Goal: Information Seeking & Learning: Check status

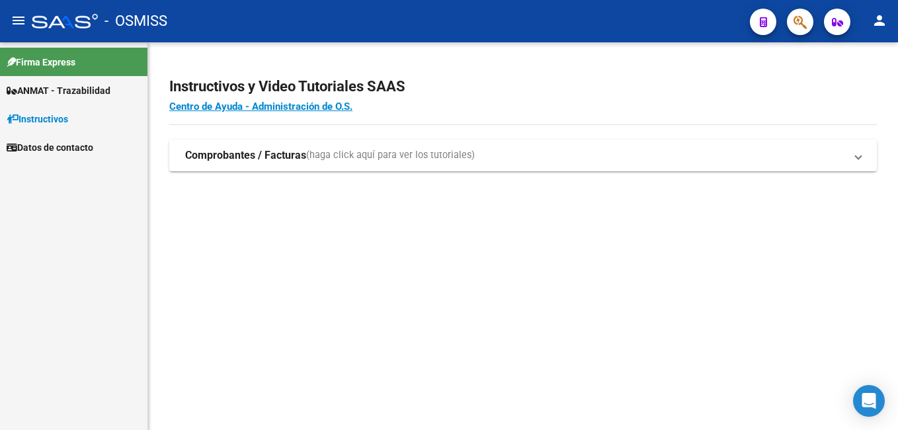
click at [92, 93] on span "ANMAT - Trazabilidad" at bounding box center [59, 90] width 104 height 15
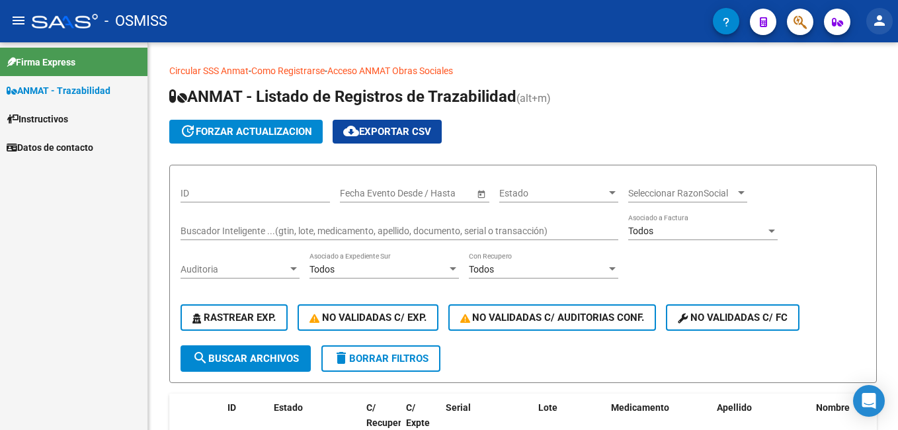
click at [878, 17] on mat-icon "person" at bounding box center [880, 21] width 16 height 16
click at [54, 120] on div at bounding box center [449, 215] width 898 height 430
click at [32, 120] on span "Instructivos" at bounding box center [38, 119] width 62 height 15
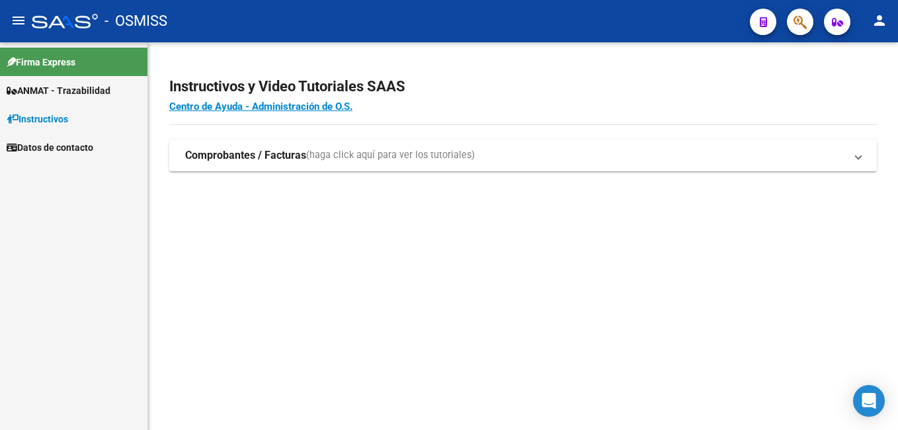
click at [56, 150] on span "Datos de contacto" at bounding box center [50, 147] width 87 height 15
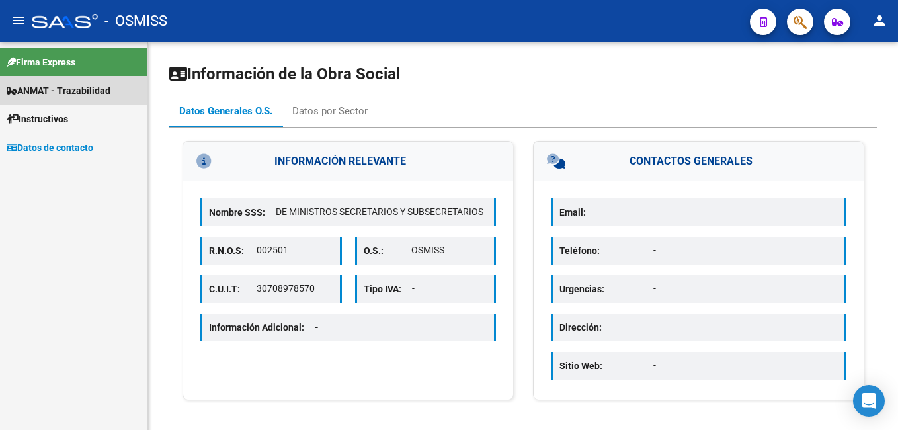
click at [69, 90] on span "ANMAT - Trazabilidad" at bounding box center [59, 90] width 104 height 15
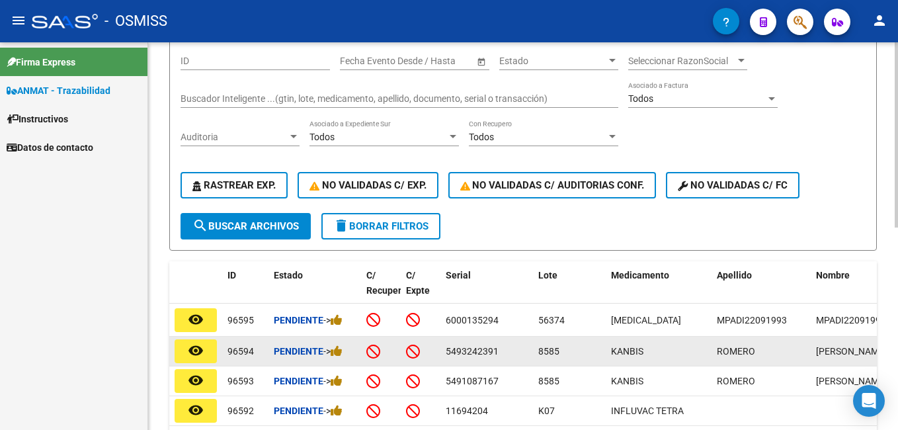
scroll to position [66, 0]
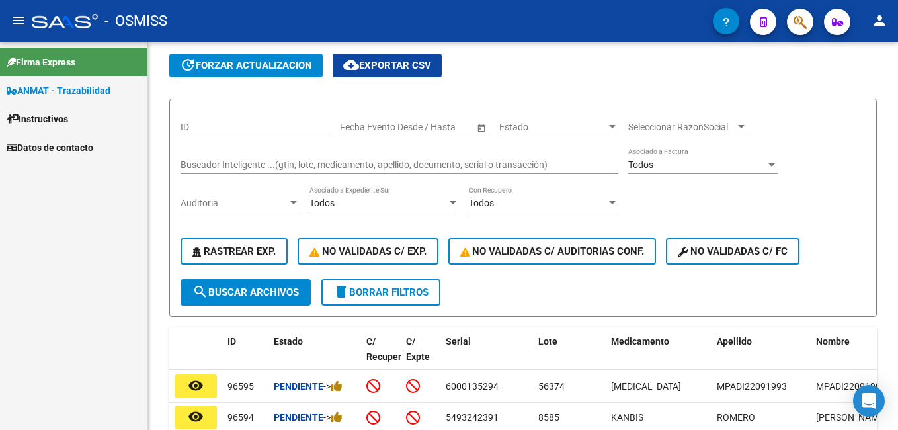
click at [48, 119] on span "Instructivos" at bounding box center [38, 119] width 62 height 15
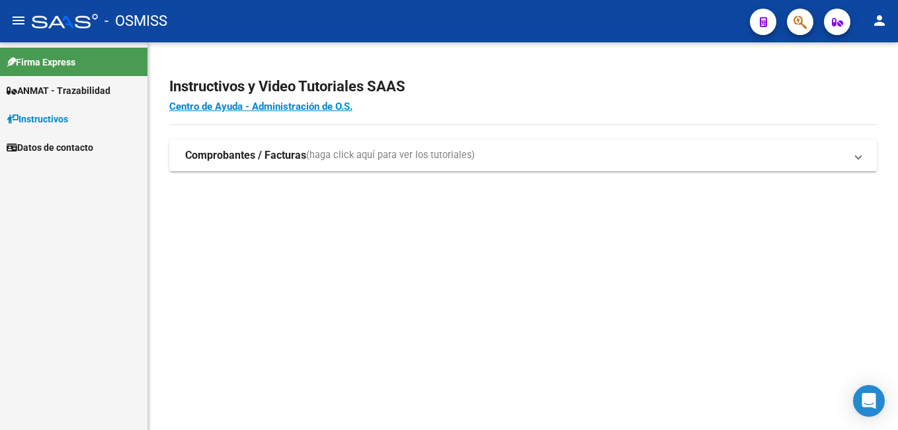
click at [439, 142] on mat-expansion-panel-header "Comprobantes / Facturas (haga click aquí para ver los tutoriales)" at bounding box center [523, 156] width 708 height 32
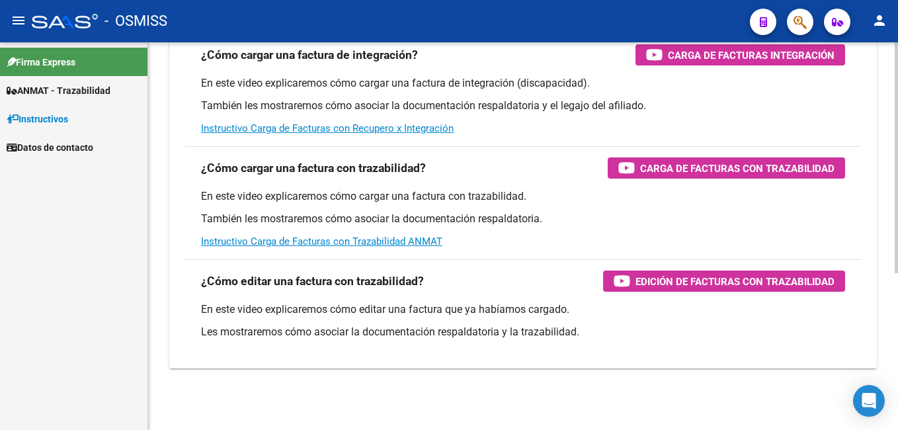
scroll to position [263, 0]
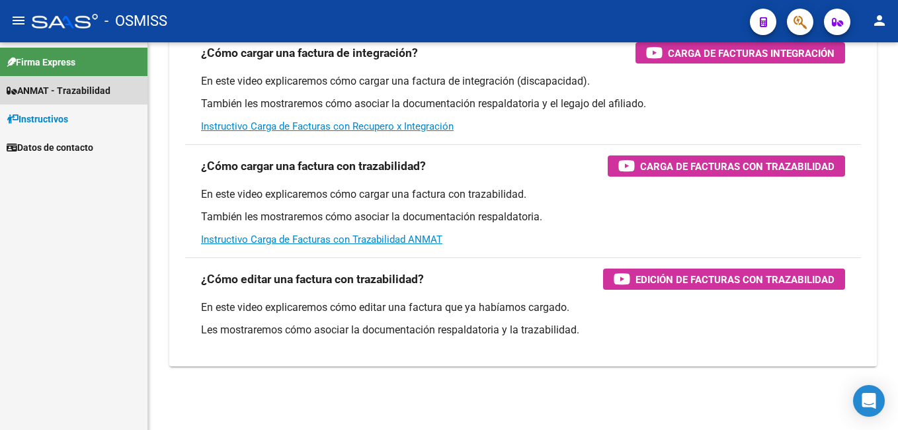
click at [87, 89] on span "ANMAT - Trazabilidad" at bounding box center [59, 90] width 104 height 15
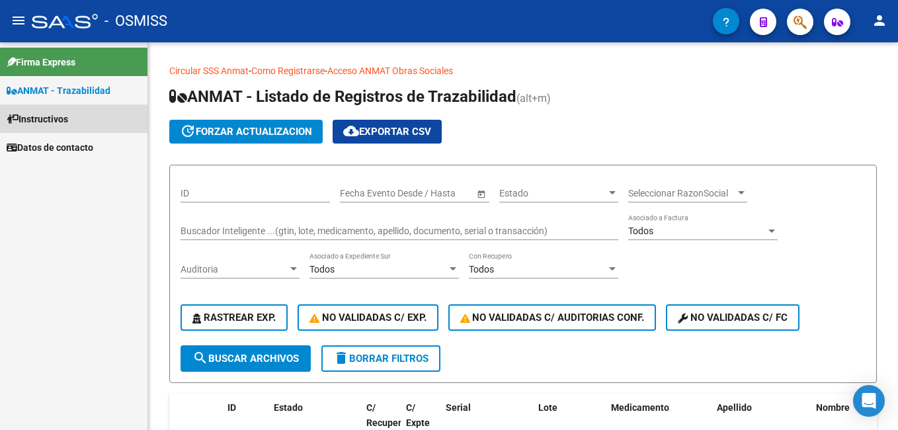
click at [54, 123] on span "Instructivos" at bounding box center [38, 119] width 62 height 15
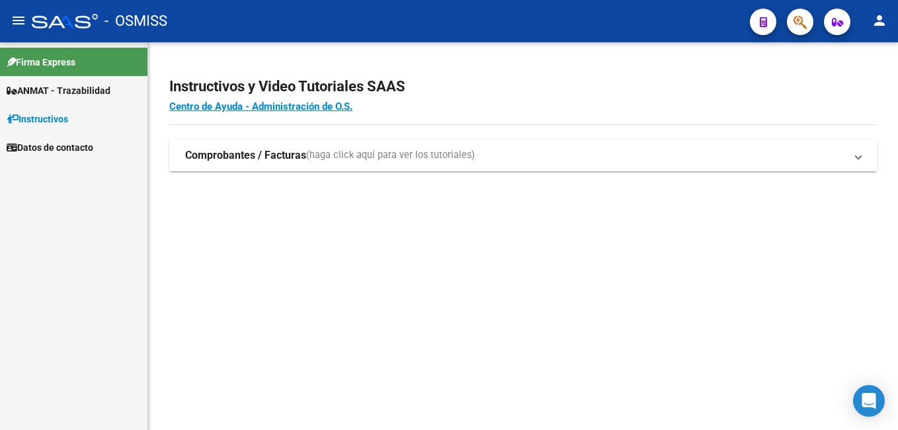
click at [399, 153] on span "(haga click aquí para ver los tutoriales)" at bounding box center [390, 155] width 169 height 15
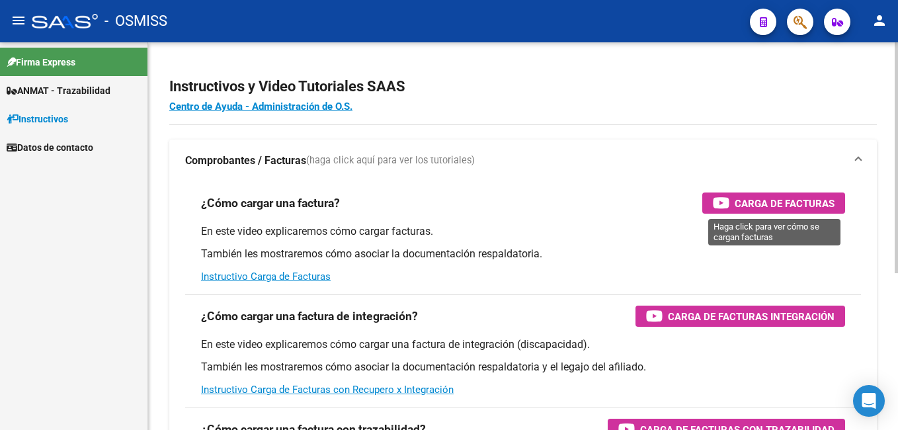
click at [747, 211] on span "Carga de Facturas" at bounding box center [785, 203] width 100 height 17
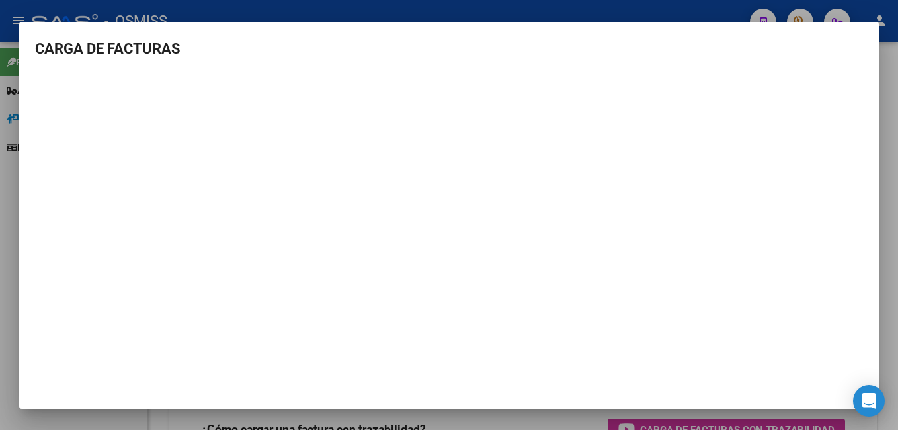
click at [872, 44] on mat-dialog-content "CARGA DE FACTURAS" at bounding box center [449, 205] width 860 height 335
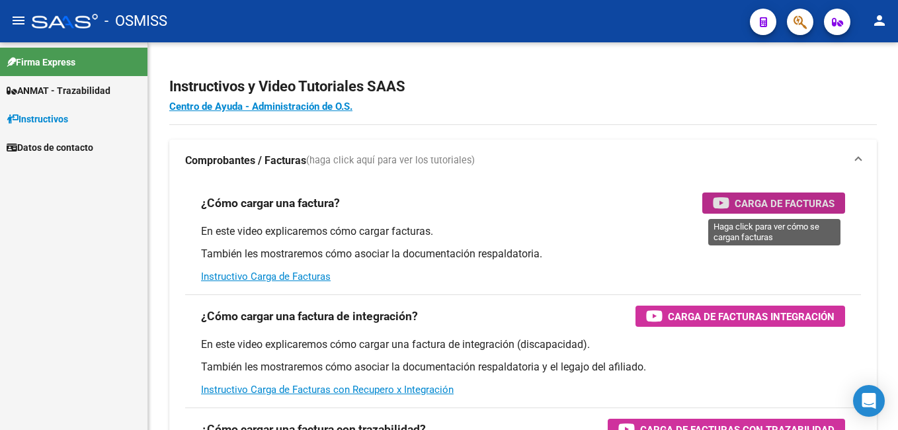
click at [70, 149] on span "Datos de contacto" at bounding box center [50, 147] width 87 height 15
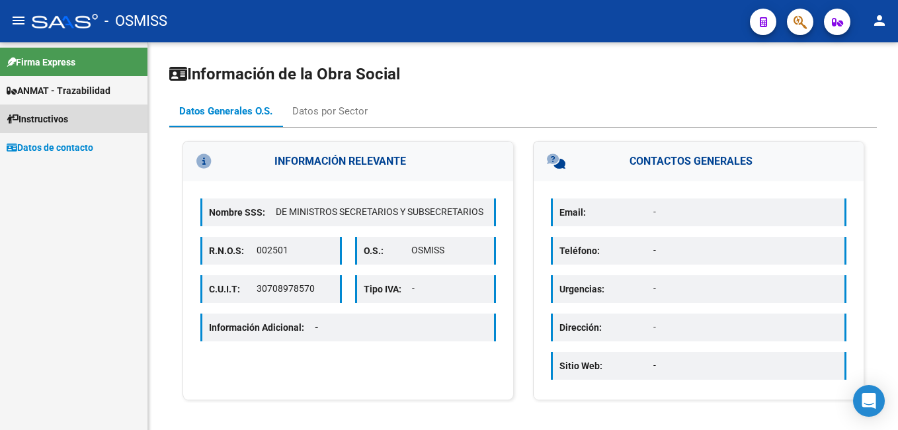
click at [65, 124] on span "Instructivos" at bounding box center [38, 119] width 62 height 15
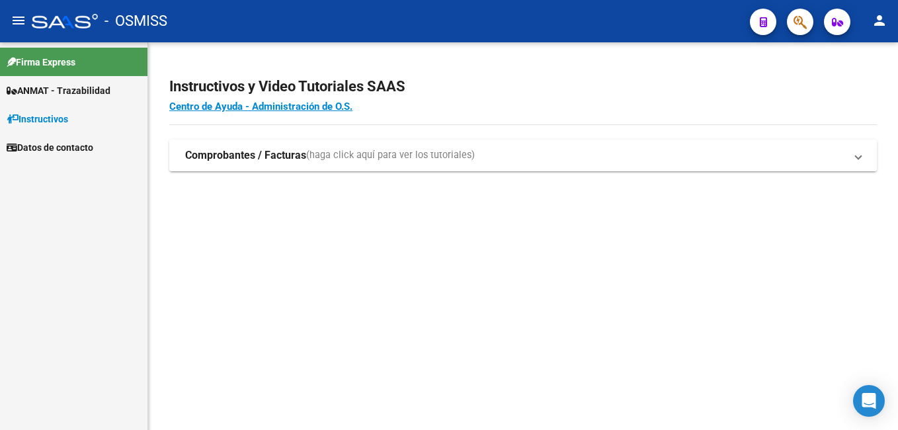
click at [346, 161] on span "(haga click aquí para ver los tutoriales)" at bounding box center [390, 155] width 169 height 15
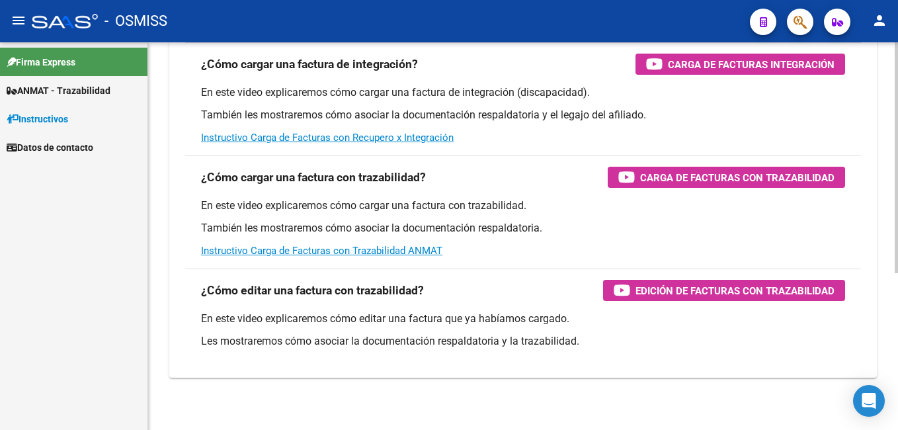
scroll to position [263, 0]
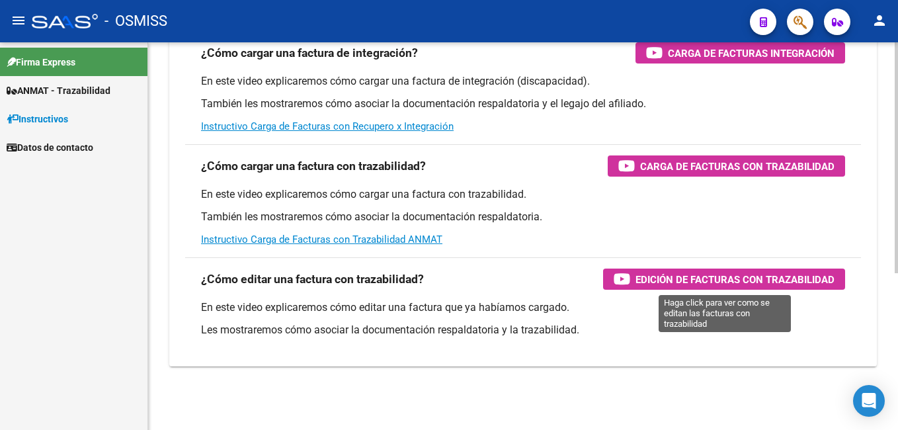
click at [710, 286] on span "Edición de Facturas con Trazabilidad" at bounding box center [735, 279] width 199 height 17
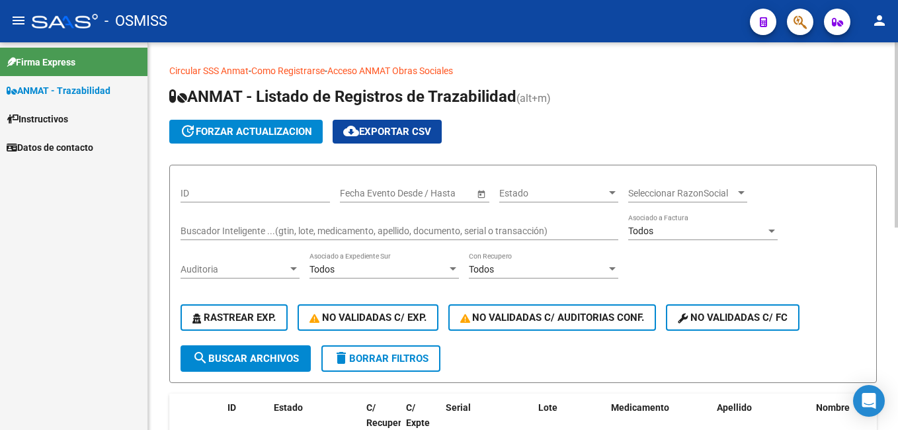
click at [340, 234] on input "Buscador Inteligente ...(gtin, lote, medicamento, apellido, documento, serial o…" at bounding box center [400, 231] width 438 height 11
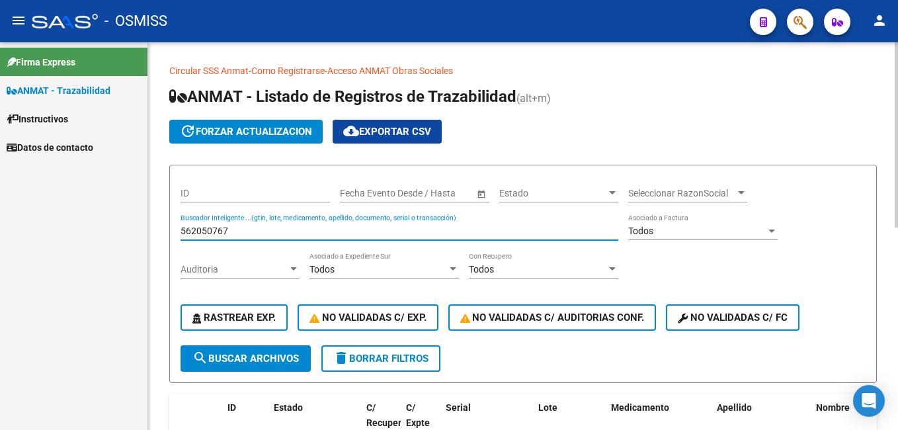
type input "5620507678"
drag, startPoint x: 259, startPoint y: 229, endPoint x: 0, endPoint y: 270, distance: 261.8
click at [0, 265] on html "menu - OSMISS person Firma Express ANMAT - Trazabilidad Instructivos Datos de c…" at bounding box center [449, 215] width 898 height 430
type input "7"
type input "07795367550819"
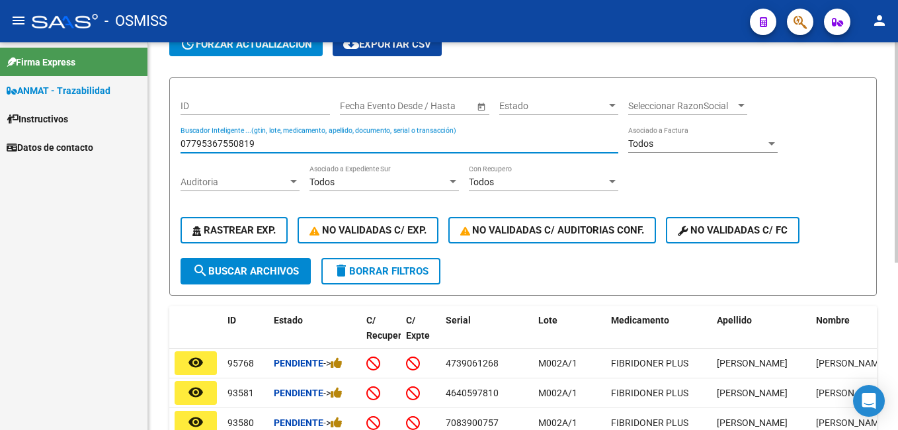
scroll to position [19, 0]
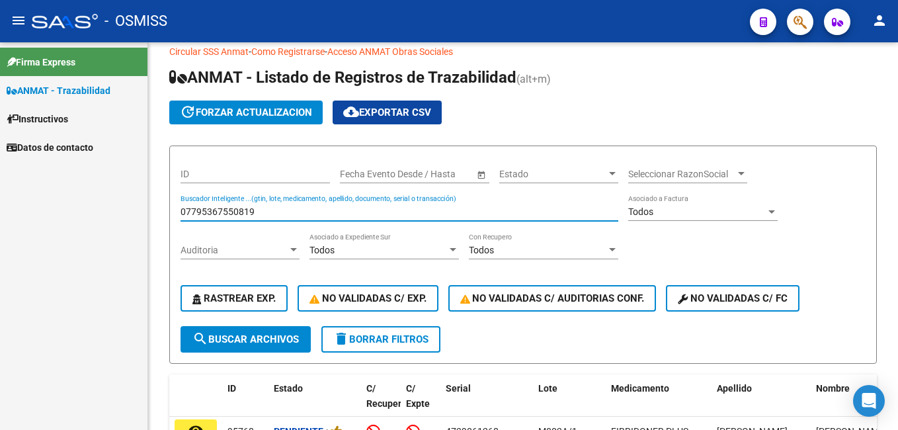
drag, startPoint x: 259, startPoint y: 212, endPoint x: 0, endPoint y: 392, distance: 314.6
click at [5, 303] on mat-sidenav-container "Firma Express ANMAT - Trazabilidad Instructivos Datos de contacto Circular SSS …" at bounding box center [449, 236] width 898 height 388
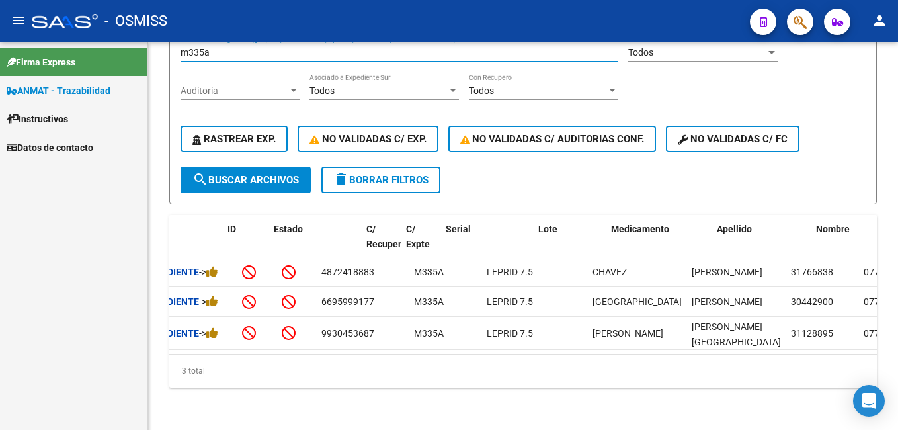
scroll to position [0, 0]
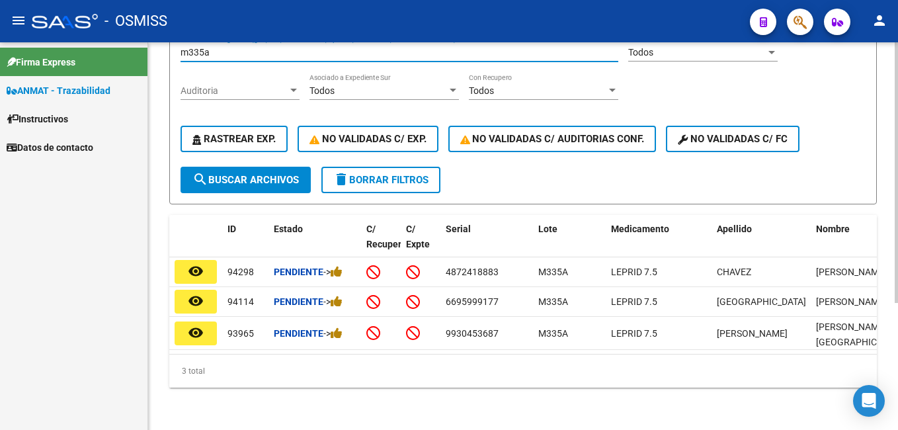
type input "m335a"
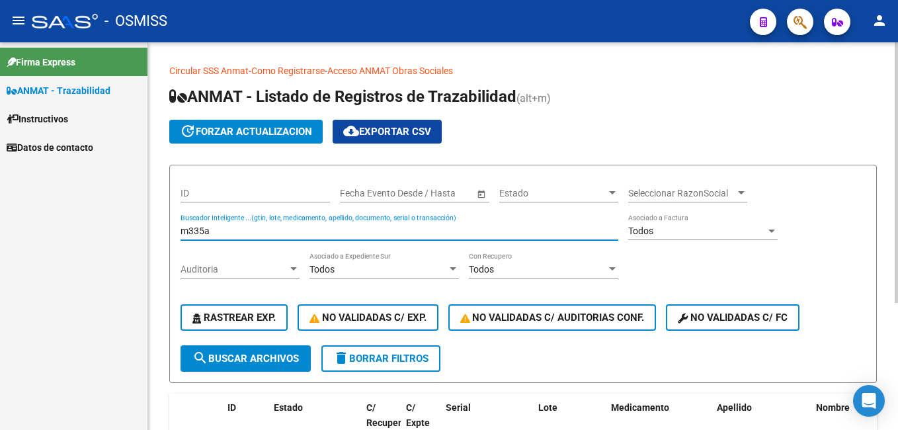
scroll to position [132, 0]
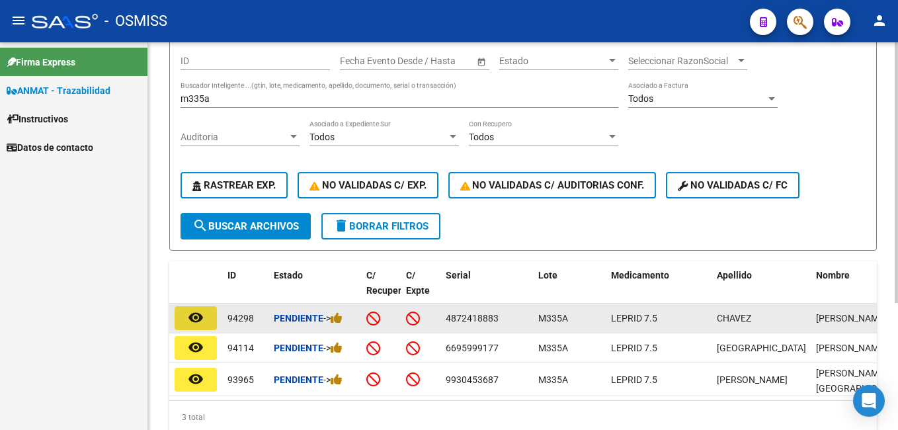
click at [186, 326] on button "remove_red_eye" at bounding box center [196, 318] width 42 height 24
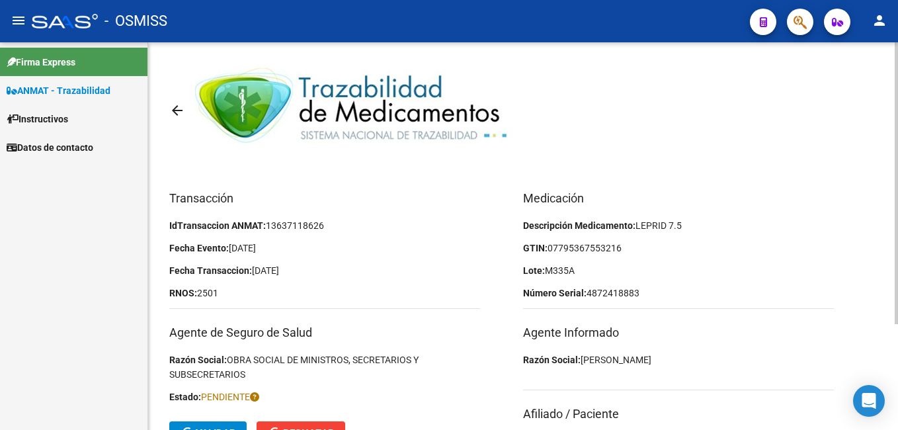
click at [183, 105] on mat-icon "arrow_back" at bounding box center [177, 111] width 16 height 16
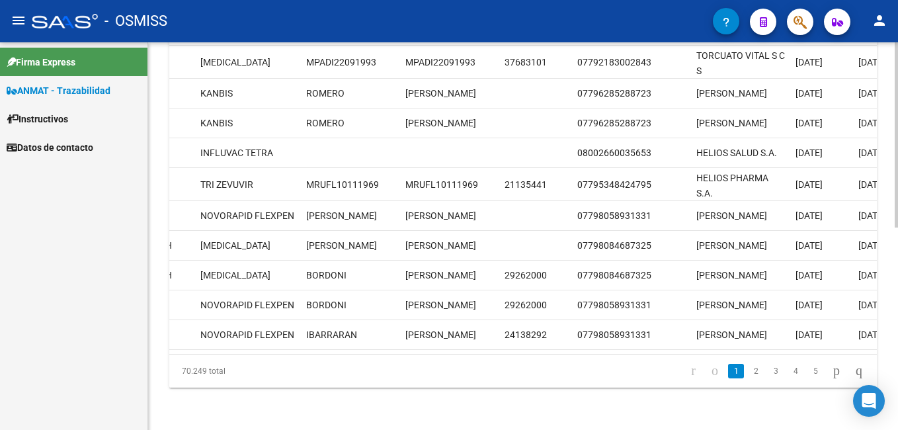
scroll to position [0, 159]
